Goal: Check status

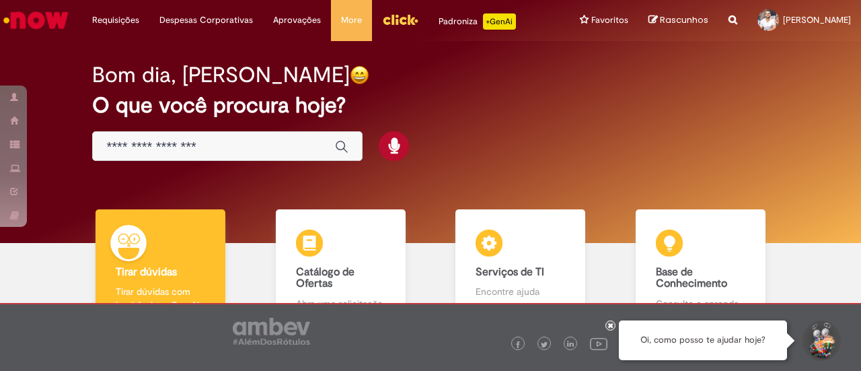
click at [177, 87] on h2 "Bom dia, [PERSON_NAME]" at bounding box center [221, 75] width 258 height 24
click at [154, 155] on input "Basta digitar aqui" at bounding box center [213, 146] width 215 height 15
click at [38, 7] on img "Ir para a Homepage" at bounding box center [35, 20] width 69 height 27
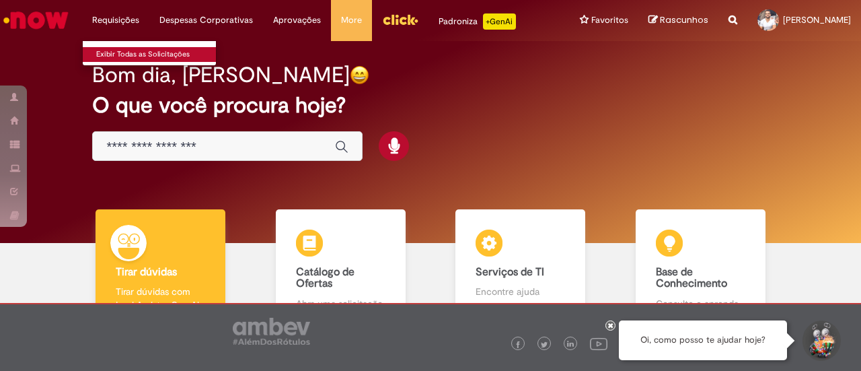
click at [124, 49] on link "Exibir Todas as Solicitações" at bounding box center [157, 54] width 148 height 15
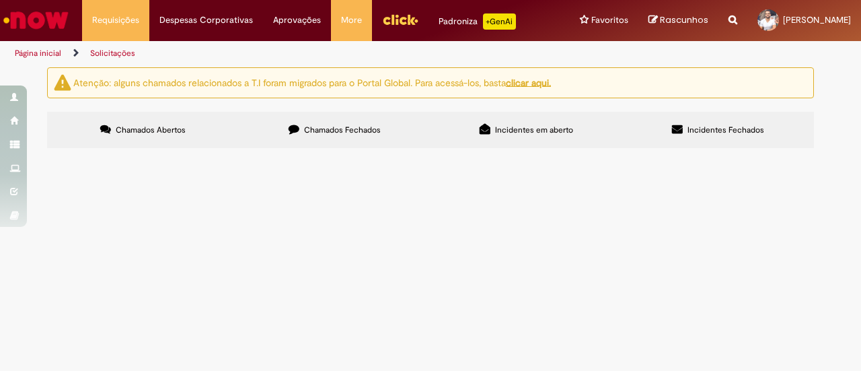
click at [294, 148] on label "Chamados Fechados" at bounding box center [335, 130] width 192 height 36
click at [0, 0] on th "Descrição" at bounding box center [0, 0] width 0 height 0
click at [513, 135] on span "Incidentes em aberto" at bounding box center [534, 129] width 78 height 11
click at [348, 130] on label "Chamados Fechados" at bounding box center [335, 130] width 192 height 36
